Goal: Task Accomplishment & Management: Manage account settings

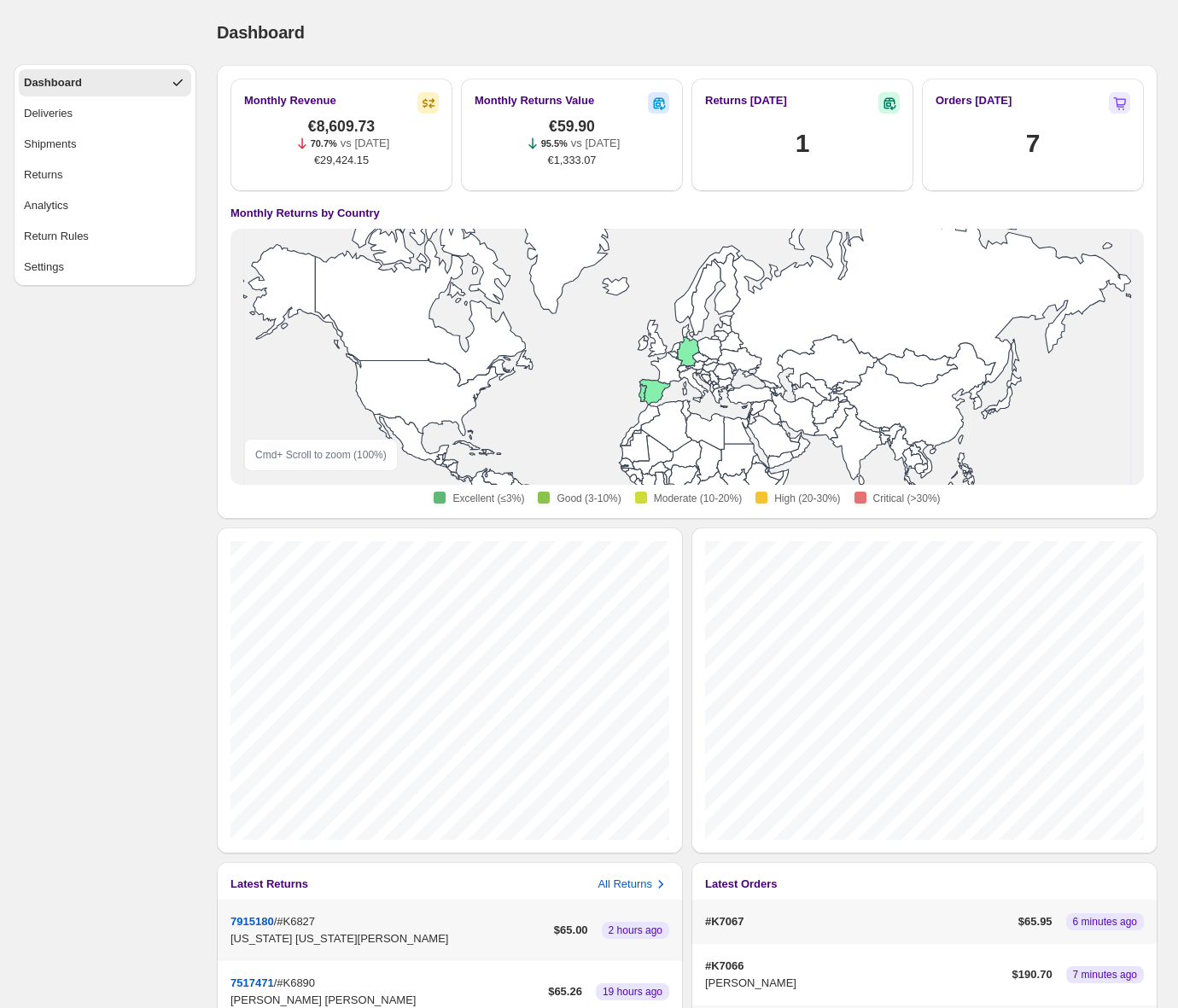
click at [864, 23] on div "Dashboard" at bounding box center [687, 33] width 940 height 24
click at [101, 177] on button "Returns" at bounding box center [105, 175] width 173 height 27
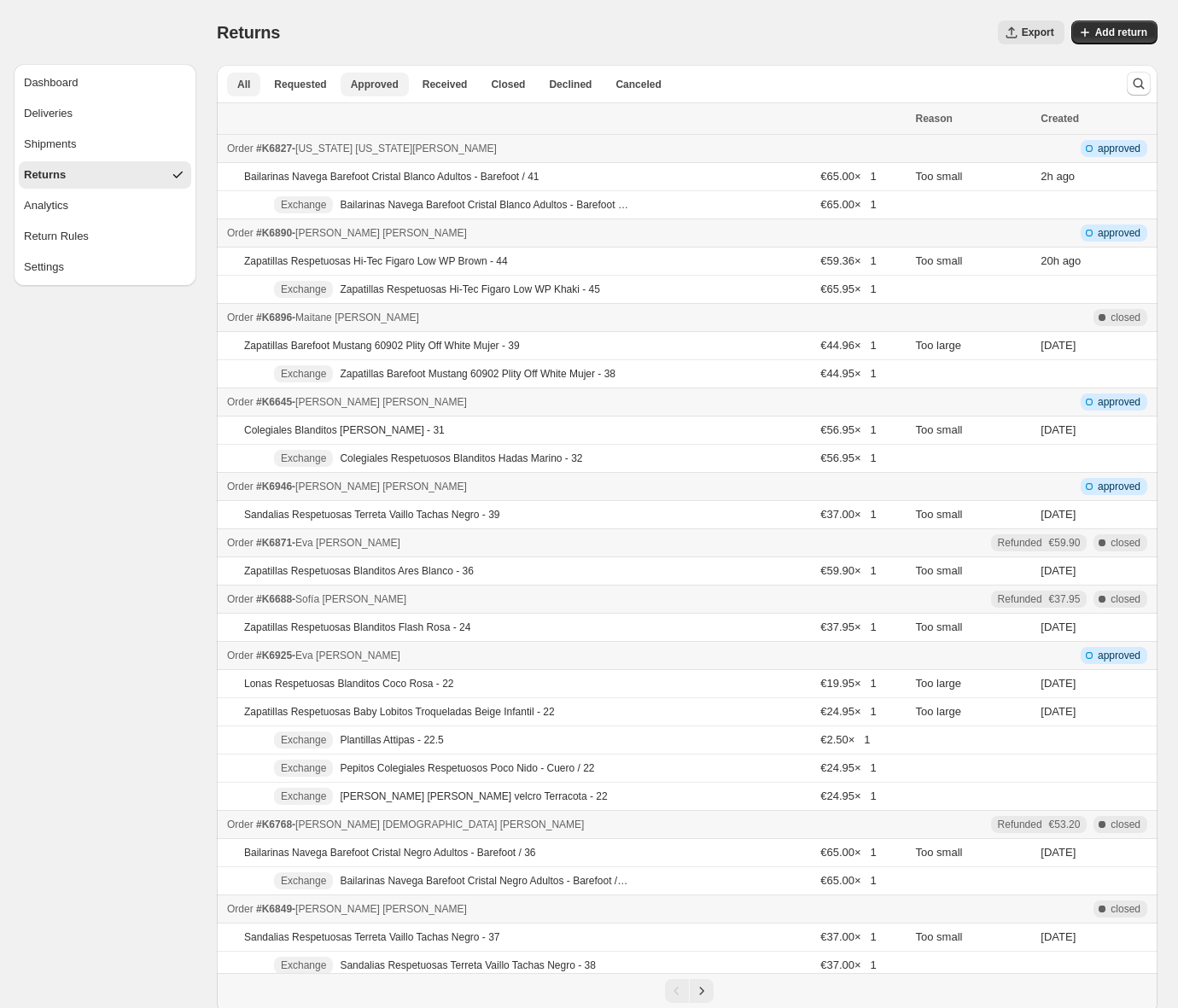
click at [385, 85] on span "Approved" at bounding box center [375, 84] width 48 height 14
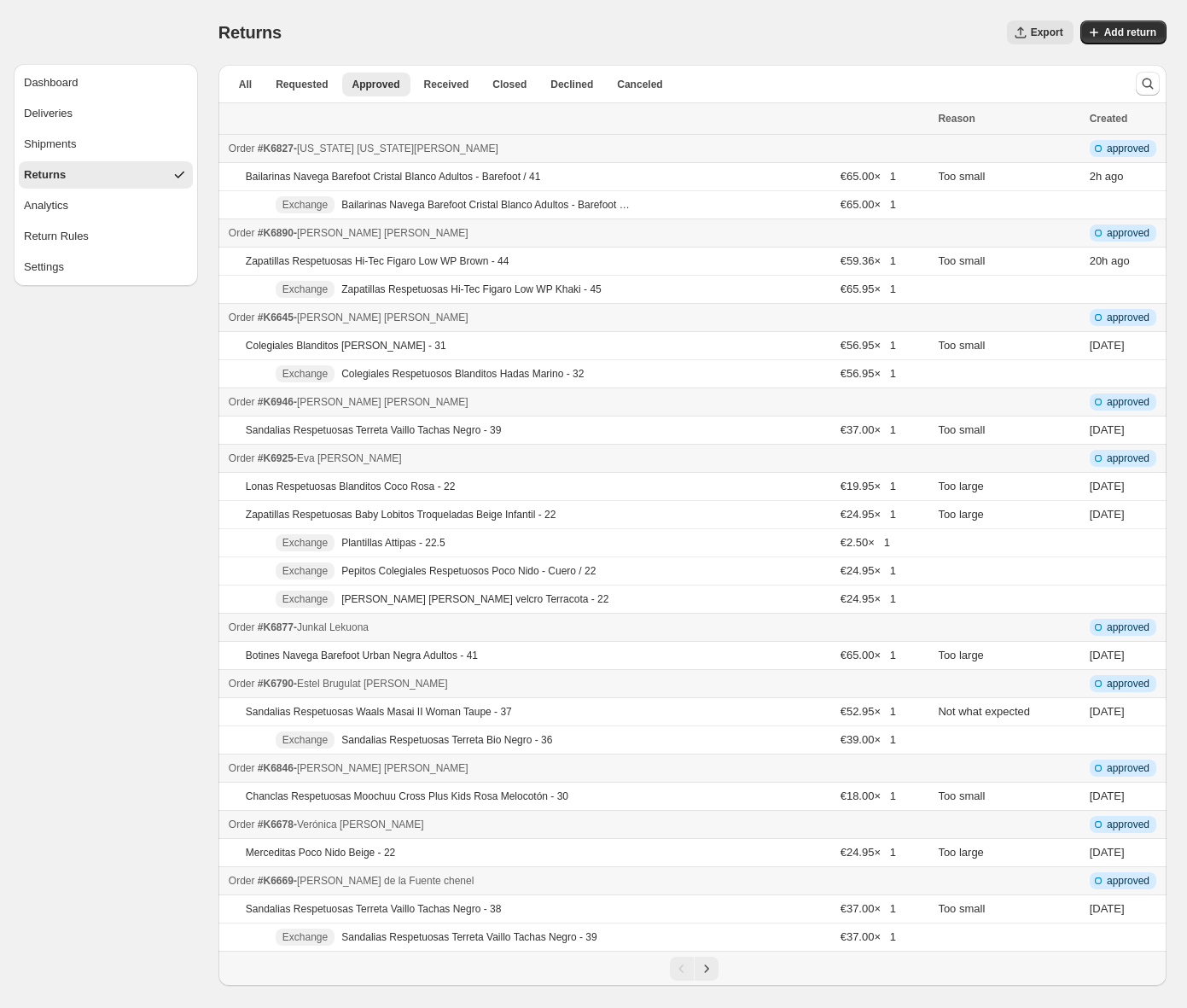
click at [92, 178] on button "Returns" at bounding box center [106, 175] width 174 height 27
click at [81, 75] on button "Dashboard" at bounding box center [106, 82] width 174 height 27
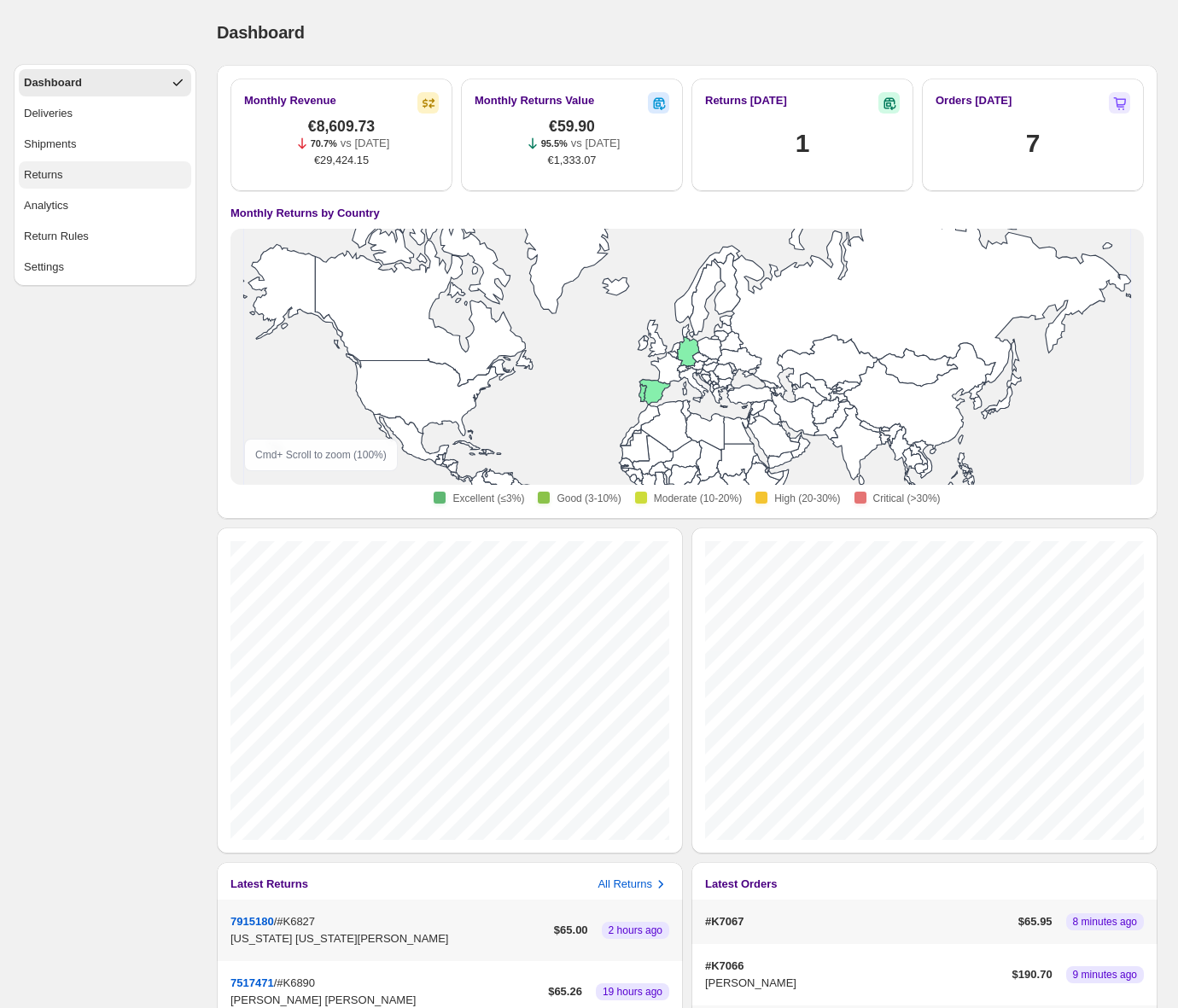
click at [97, 177] on button "Returns" at bounding box center [105, 175] width 173 height 27
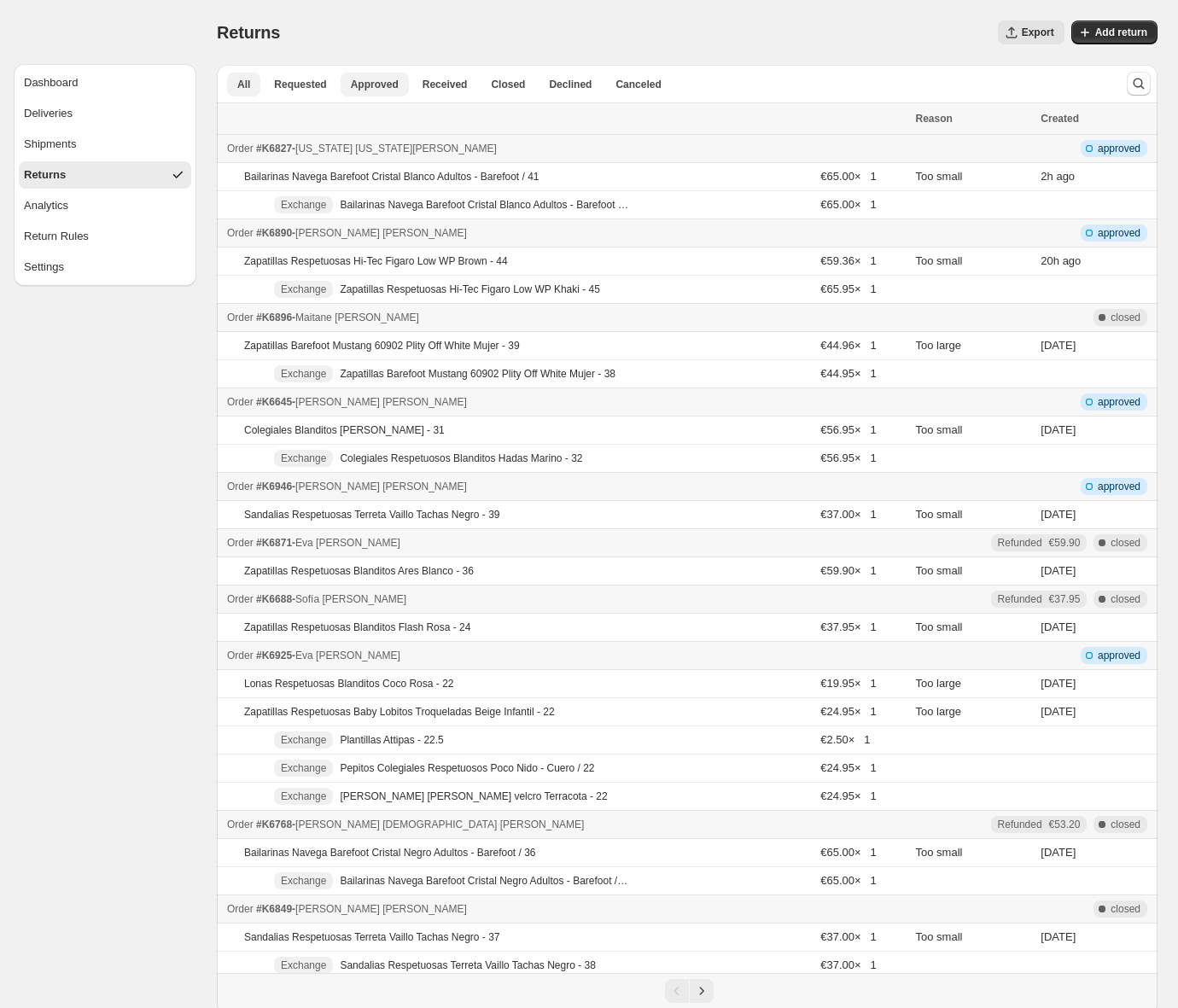
click at [369, 86] on span "Approved" at bounding box center [375, 84] width 48 height 14
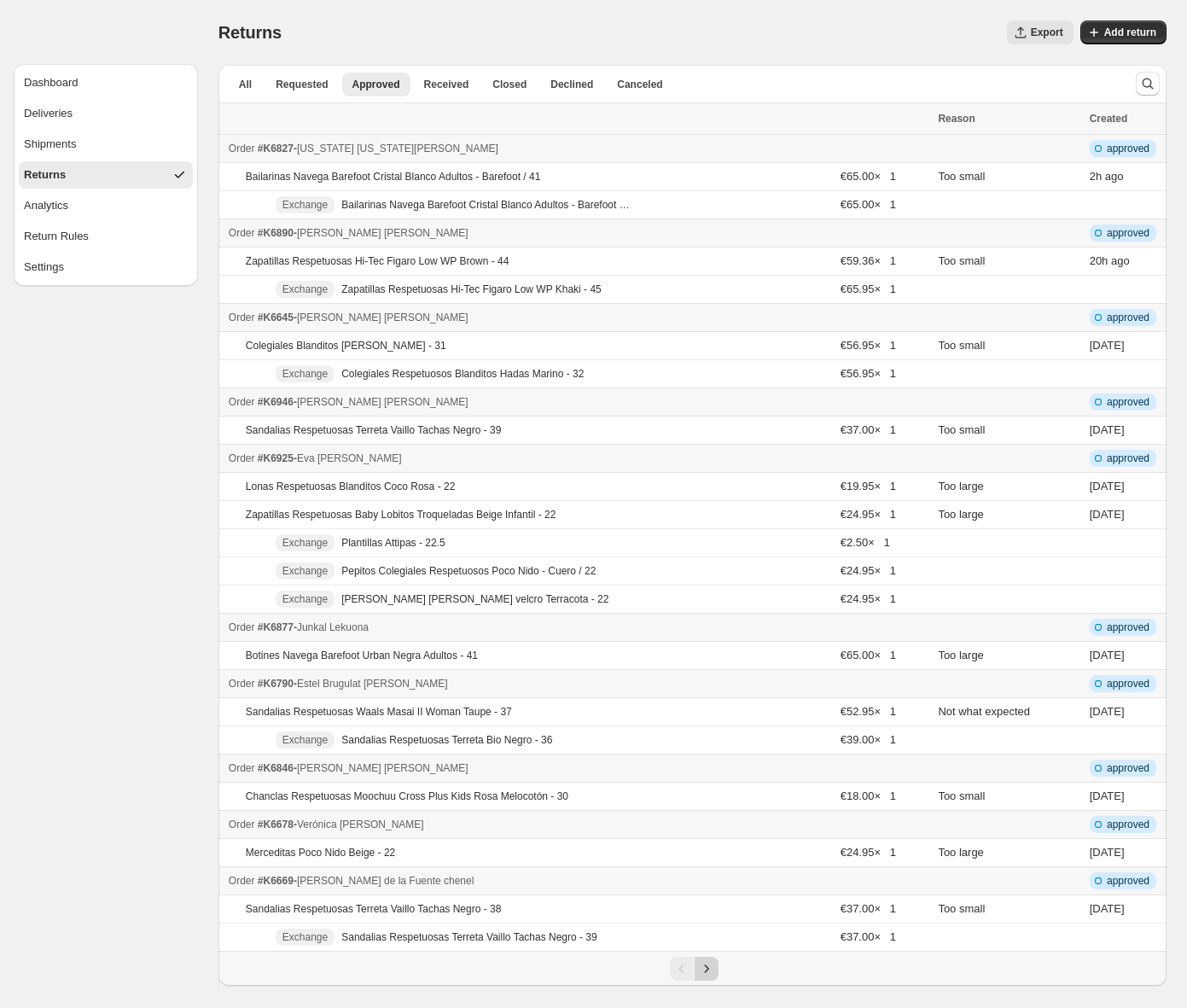
click at [707, 970] on icon "Next" at bounding box center [707, 968] width 17 height 17
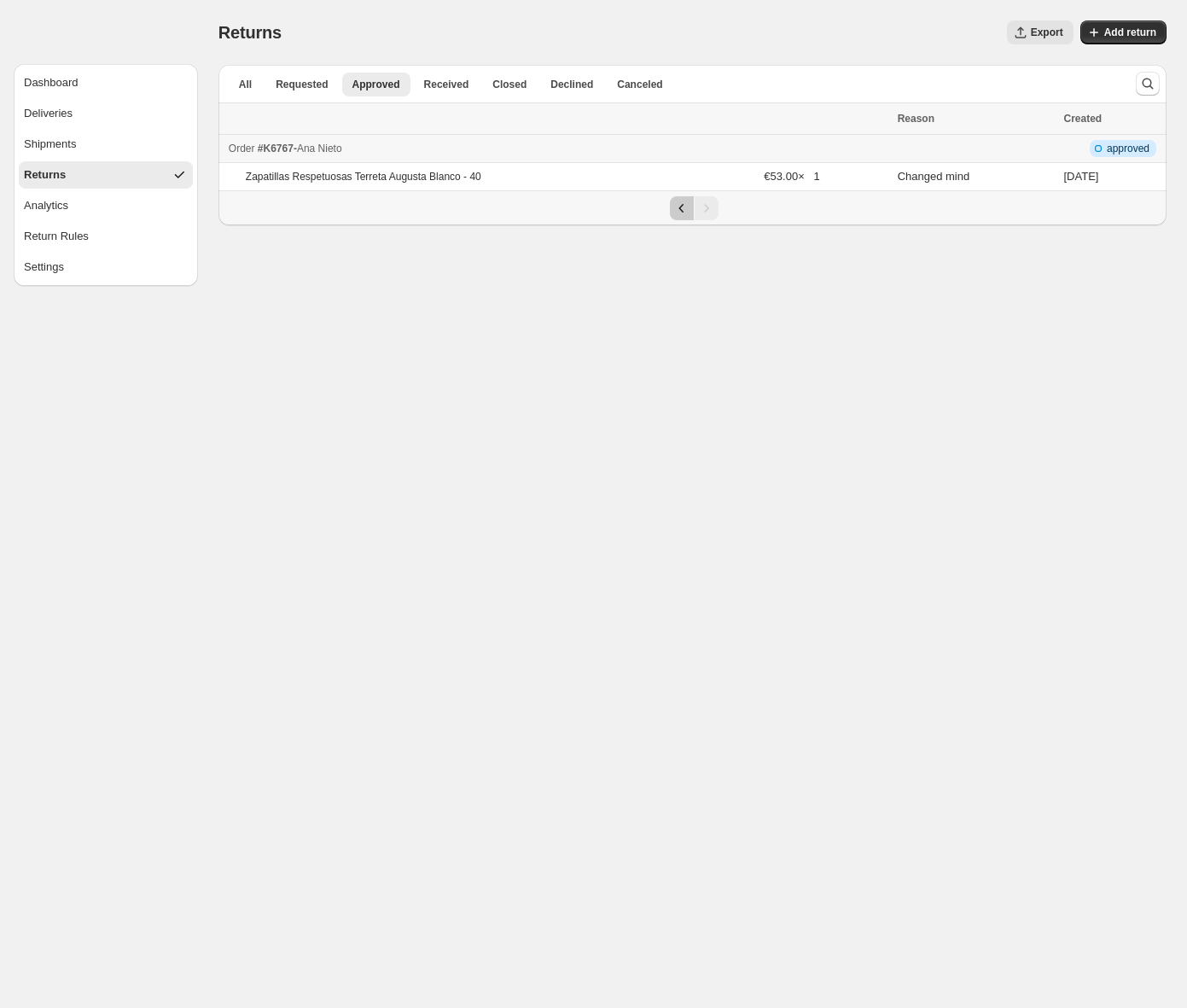
click at [680, 207] on icon "Previous" at bounding box center [681, 208] width 17 height 17
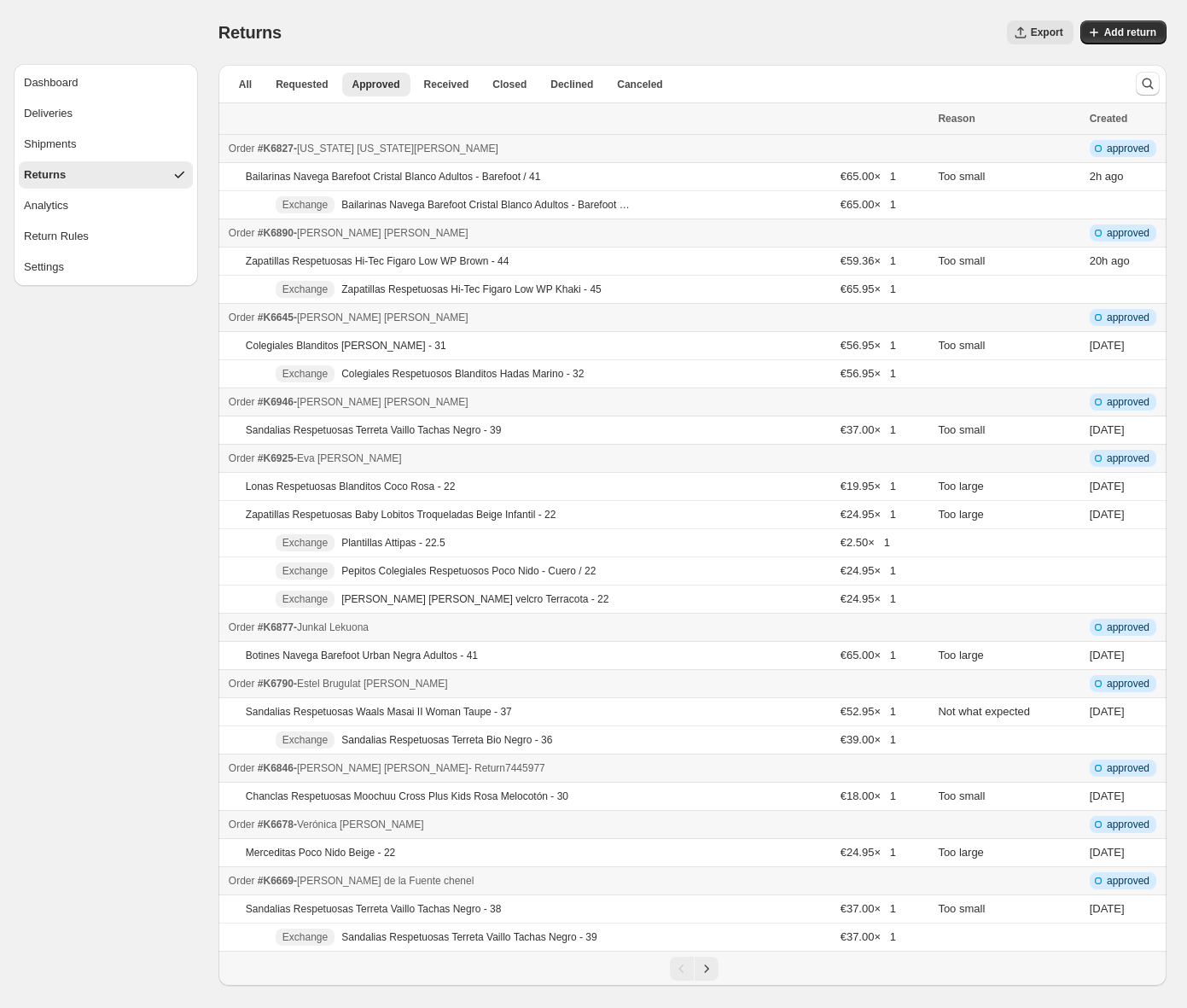
click at [597, 770] on div "Order #K6846 - Vanessa Sancho - Return 7445977" at bounding box center [578, 767] width 699 height 17
